Goal: Navigation & Orientation: Find specific page/section

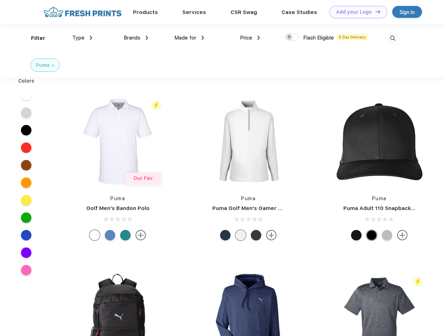
click at [356, 12] on link "Add your Logo Design Tool" at bounding box center [359, 12] width 58 height 12
click at [0, 0] on div "Design Tool" at bounding box center [0, 0] width 0 height 0
click at [375, 12] on link "Add your Logo Design Tool" at bounding box center [359, 12] width 58 height 12
click at [34, 38] on div "Filter" at bounding box center [38, 38] width 14 height 8
click at [82, 38] on span "Type" at bounding box center [78, 38] width 12 height 6
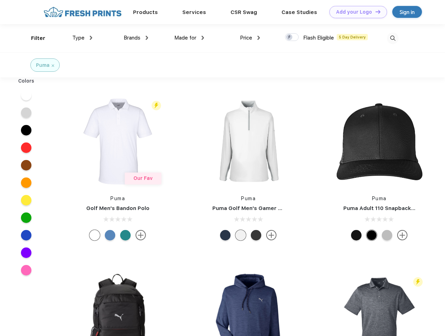
click at [136, 38] on span "Brands" at bounding box center [132, 38] width 17 height 6
click at [189, 38] on span "Made for" at bounding box center [185, 38] width 22 height 6
click at [250, 38] on span "Price" at bounding box center [246, 38] width 12 height 6
click at [292, 37] on div at bounding box center [292, 37] width 14 height 8
click at [290, 37] on input "checkbox" at bounding box center [287, 35] width 5 height 5
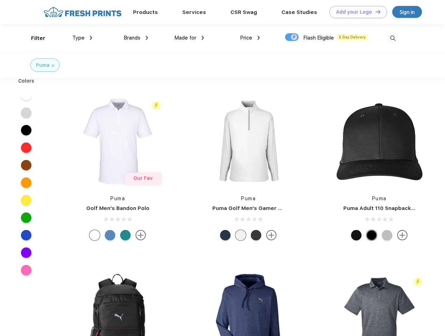
click at [393, 38] on img at bounding box center [393, 39] width 12 height 12
